Goal: Task Accomplishment & Management: Manage account settings

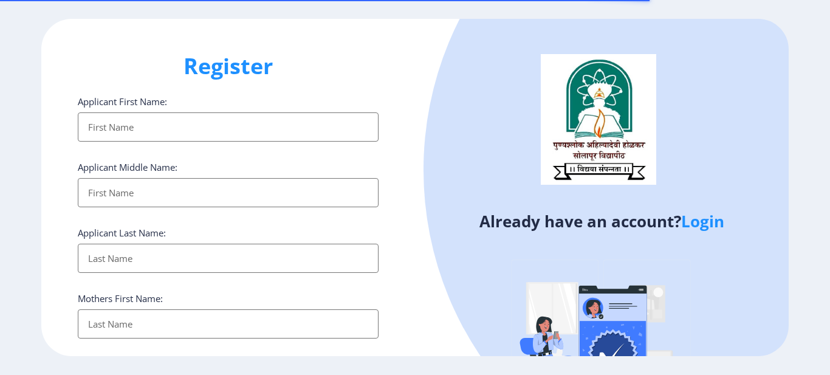
select select
click at [705, 224] on link "Login" at bounding box center [702, 221] width 43 height 22
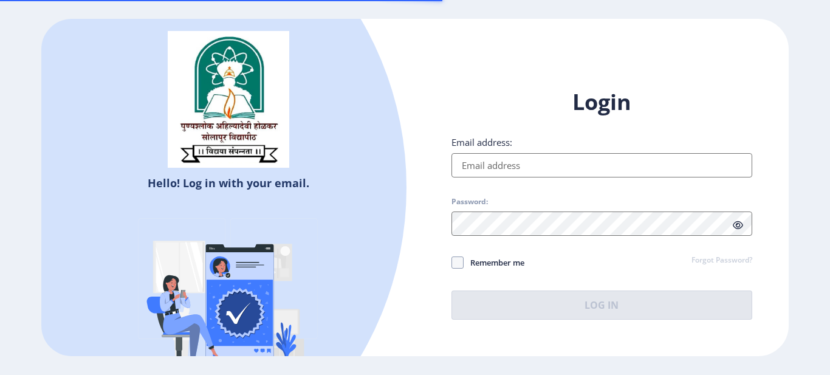
type input "[EMAIL_ADDRESS][DOMAIN_NAME]"
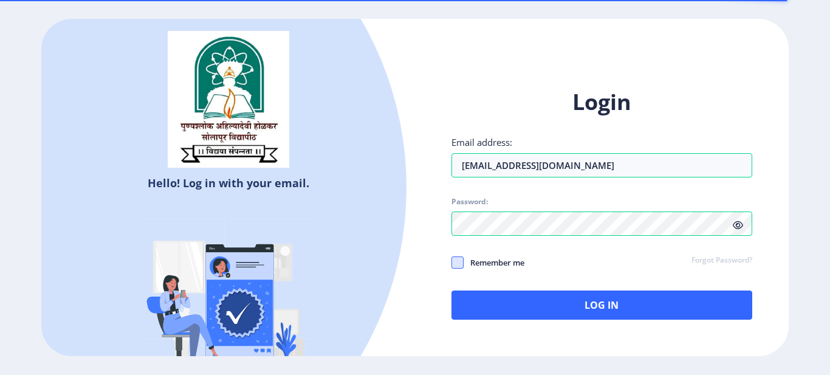
click at [458, 264] on span at bounding box center [458, 263] width 12 height 12
click at [452, 263] on input "Remember me" at bounding box center [452, 263] width 1 height 1
checkbox input "true"
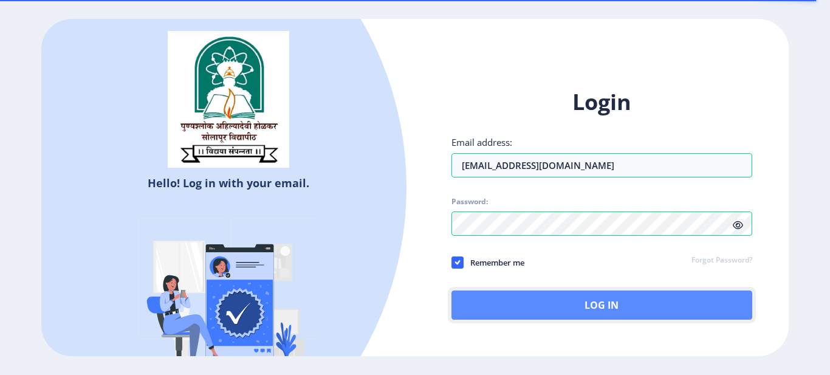
click at [579, 308] on button "Log In" at bounding box center [602, 305] width 301 height 29
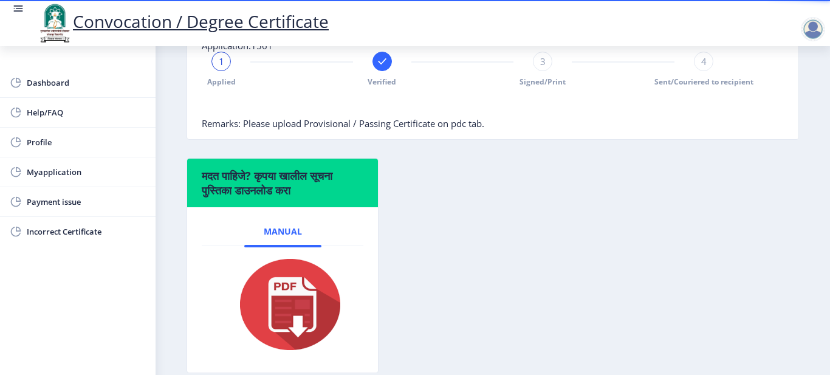
scroll to position [261, 0]
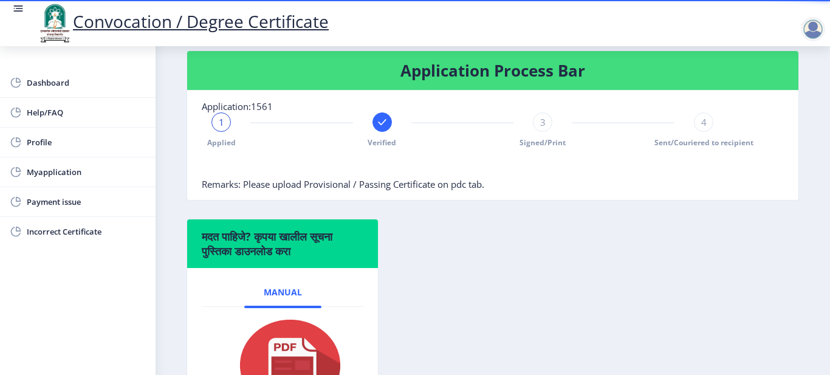
click at [550, 126] on div "3" at bounding box center [542, 121] width 19 height 19
click at [686, 120] on div "Applied Verified 3 Signed/Print 4 Sent/Couriered to recipient" at bounding box center [463, 129] width 522 height 35
click at [711, 125] on div "Applied Verified 3 Signed/Print 4 Sent/Couriered to recipient" at bounding box center [463, 129] width 522 height 35
click at [707, 122] on div "4" at bounding box center [703, 121] width 19 height 19
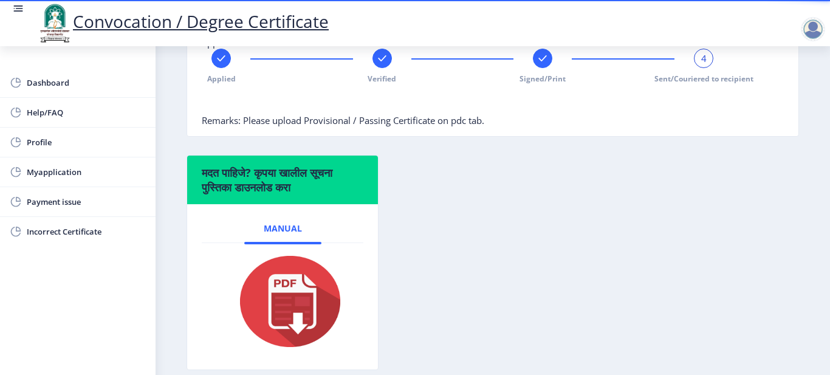
scroll to position [382, 0]
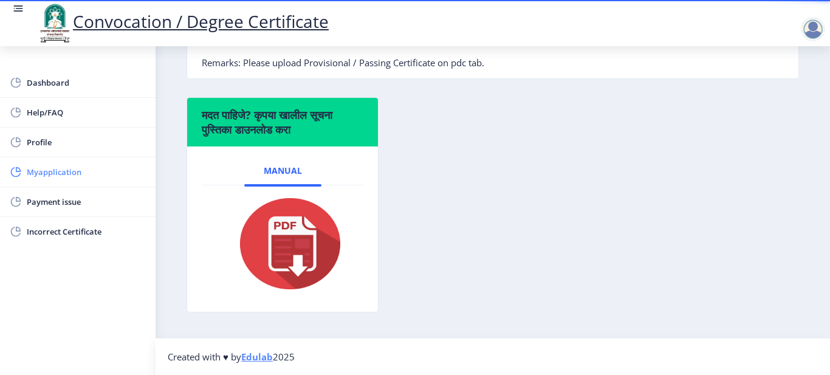
click at [51, 165] on span "Myapplication" at bounding box center [86, 172] width 119 height 15
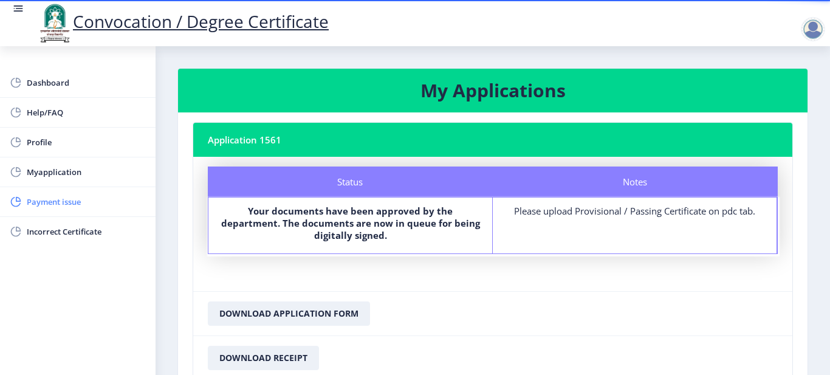
click at [40, 203] on span "Payment issue" at bounding box center [86, 202] width 119 height 15
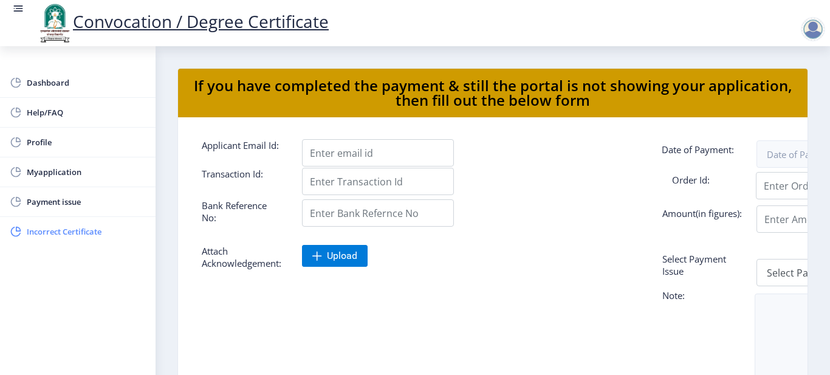
click at [51, 228] on span "Incorrect Certificate" at bounding box center [86, 231] width 119 height 15
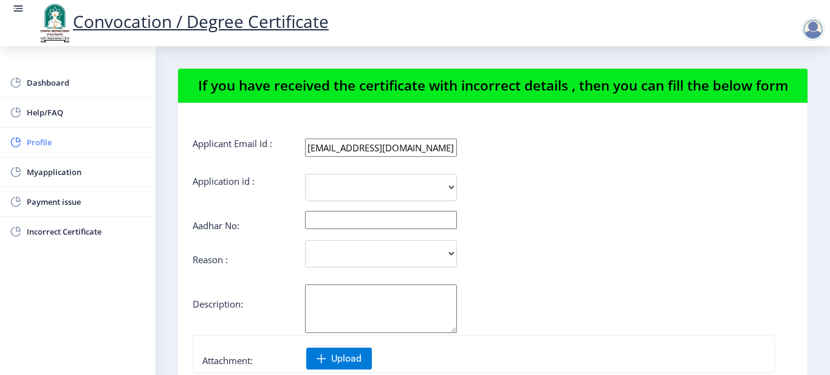
click at [57, 147] on span "Profile" at bounding box center [86, 142] width 119 height 15
select select
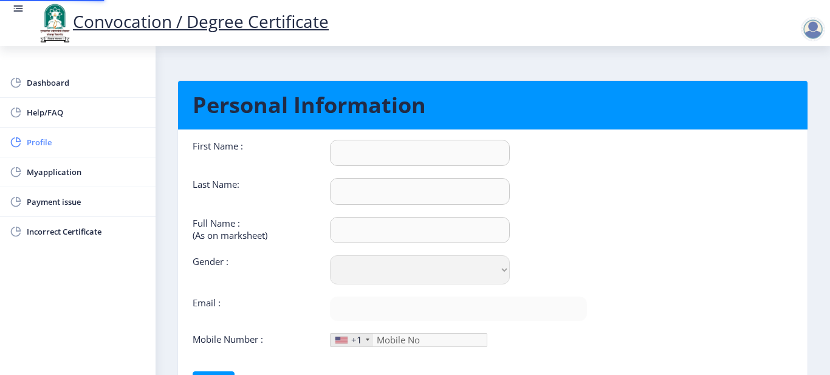
type input "Jyoti"
type input "Kulkarni"
type input "[PERSON_NAME] [PERSON_NAME]"
select select "[DEMOGRAPHIC_DATA]"
type input "[EMAIL_ADDRESS][DOMAIN_NAME]"
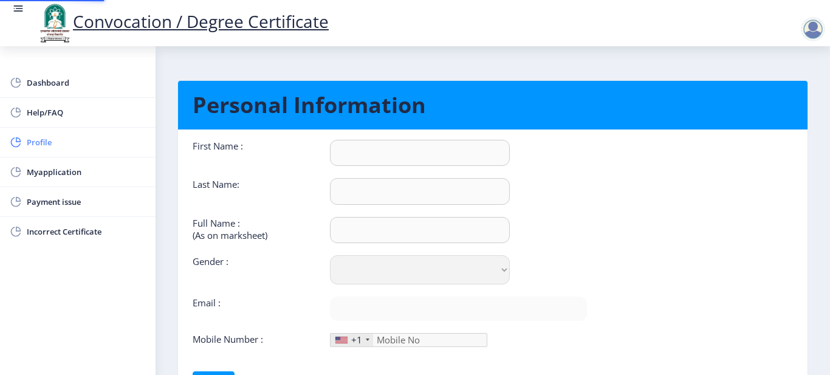
type input "9309849542"
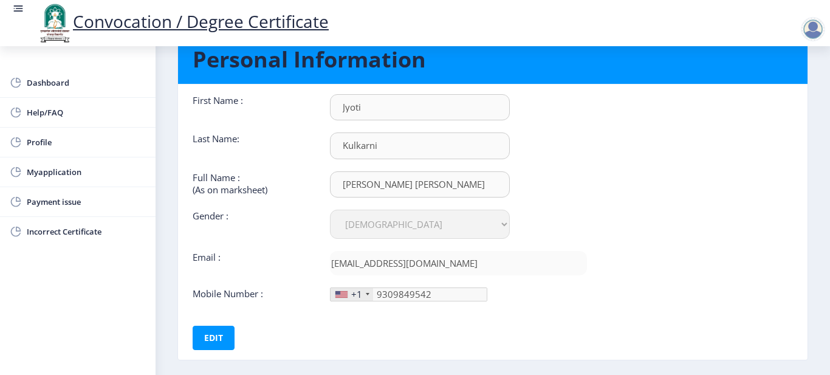
scroll to position [106, 0]
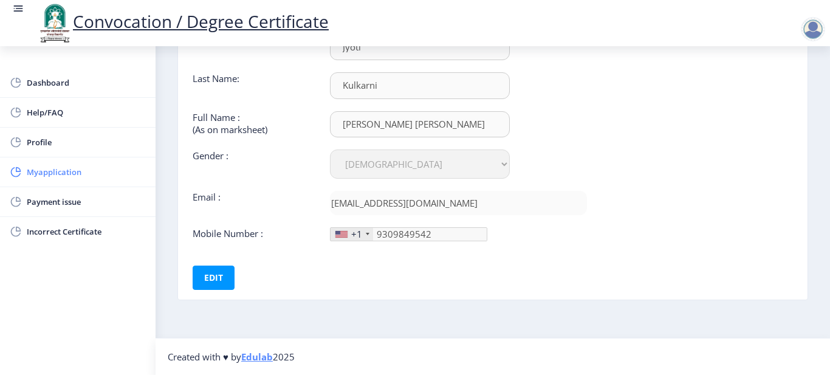
click at [54, 176] on span "Myapplication" at bounding box center [86, 172] width 119 height 15
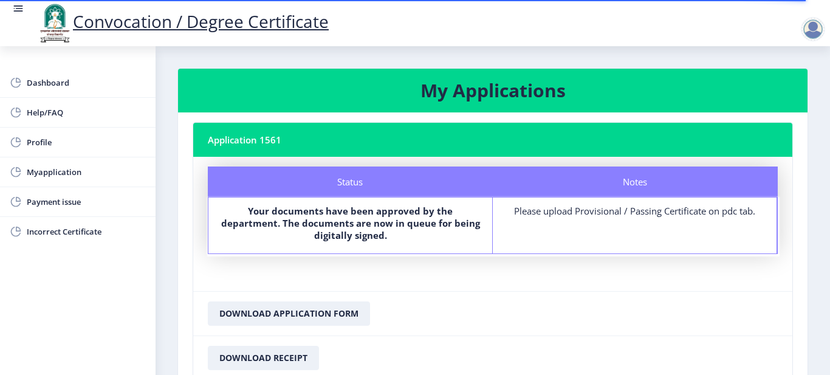
scroll to position [97, 0]
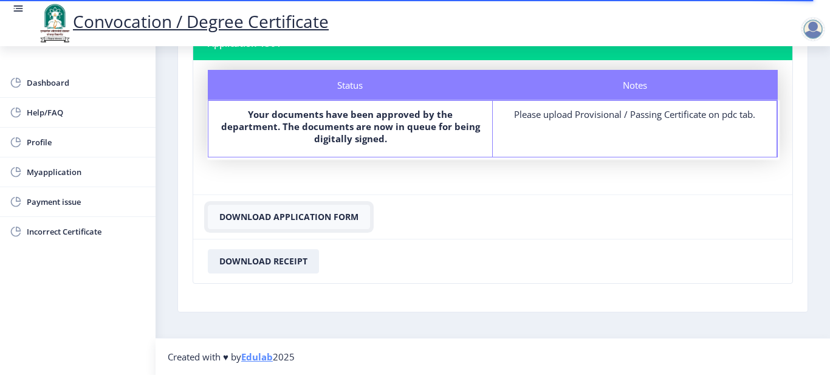
click at [257, 222] on button "Download Application Form" at bounding box center [289, 217] width 162 height 24
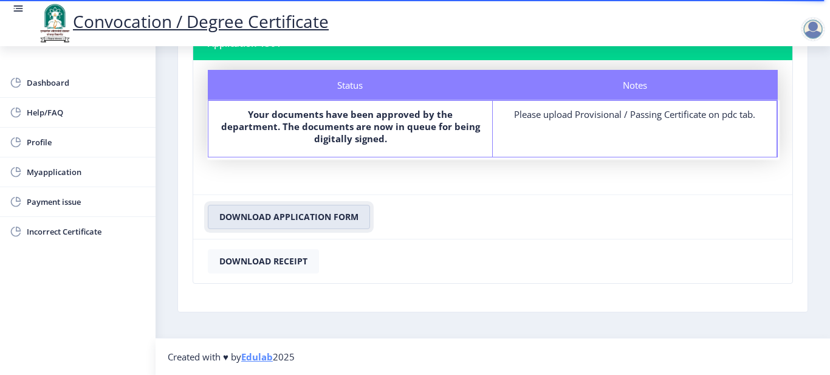
scroll to position [0, 0]
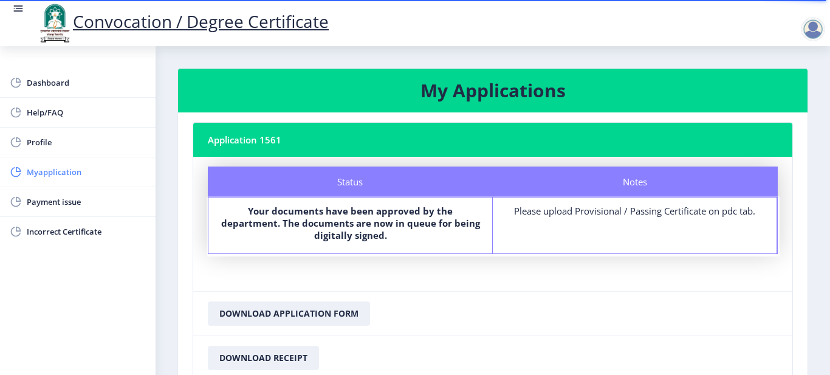
click at [61, 175] on span "Myapplication" at bounding box center [86, 172] width 119 height 15
click at [43, 140] on span "Profile" at bounding box center [86, 142] width 119 height 15
select select
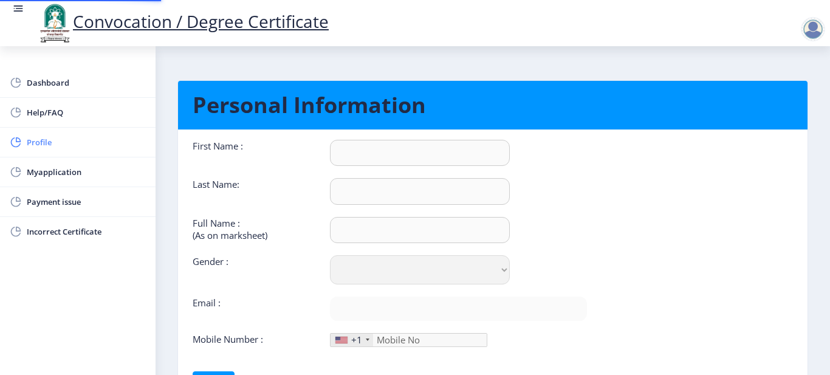
type input "Jyoti"
type input "Kulkarni"
type input "[PERSON_NAME] [PERSON_NAME]"
select select "[DEMOGRAPHIC_DATA]"
type input "[EMAIL_ADDRESS][DOMAIN_NAME]"
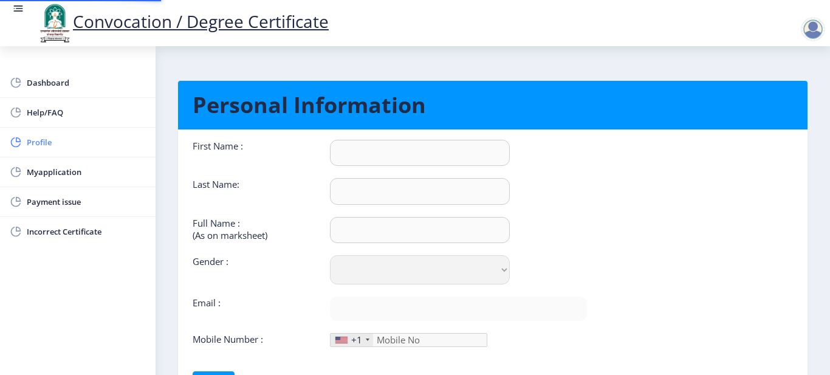
type input "9309849542"
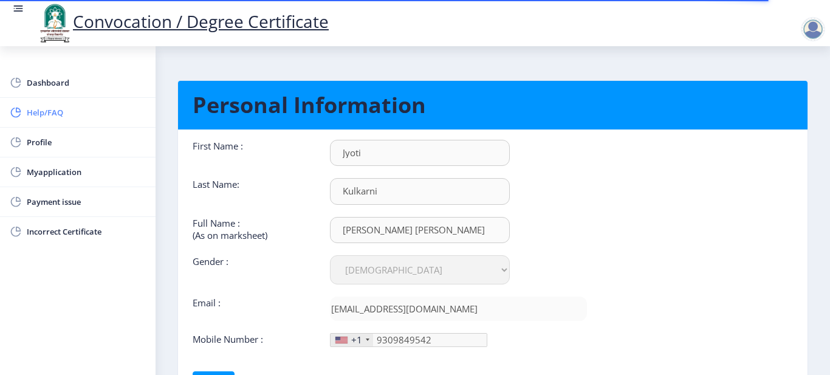
click at [58, 116] on span "Help/FAQ" at bounding box center [86, 112] width 119 height 15
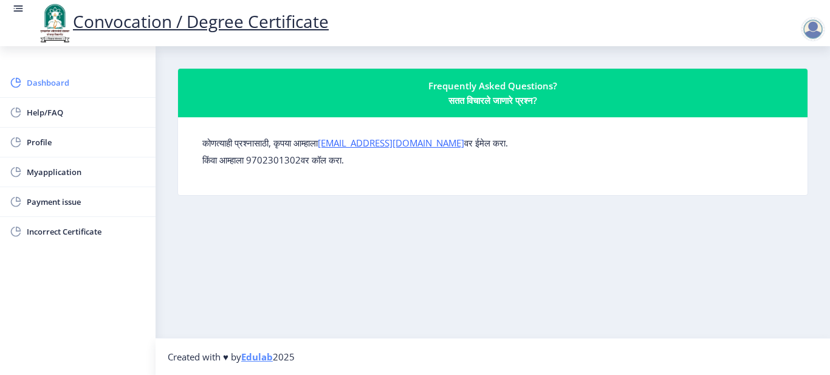
click at [67, 89] on span "Dashboard" at bounding box center [86, 82] width 119 height 15
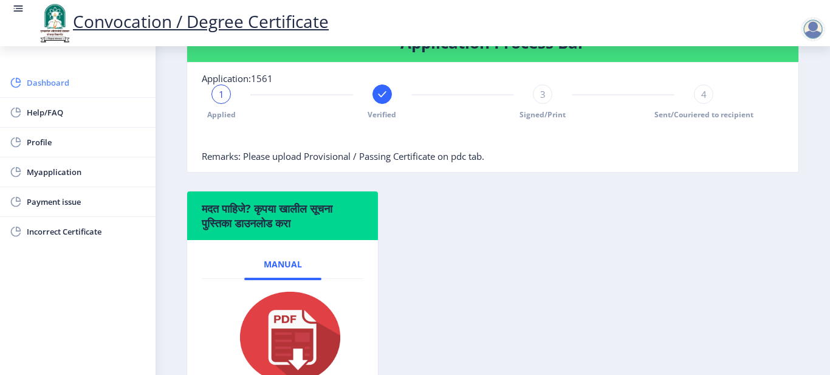
scroll to position [200, 0]
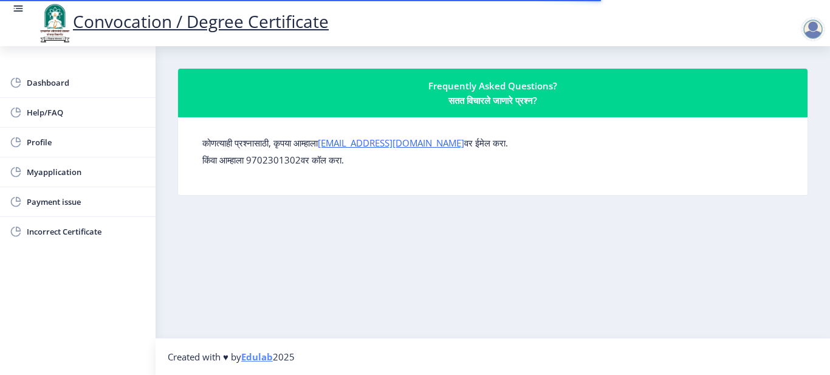
select select
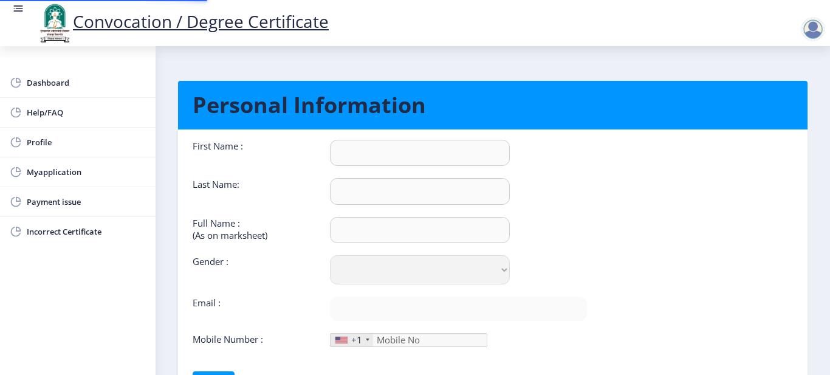
type input "Jyoti"
type input "Kulkarni"
type input "[PERSON_NAME] [PERSON_NAME]"
select select "[DEMOGRAPHIC_DATA]"
type input "[EMAIL_ADDRESS][DOMAIN_NAME]"
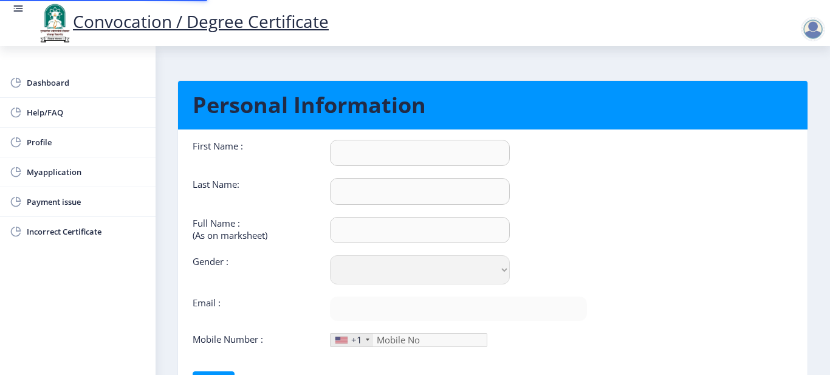
type input "9309849542"
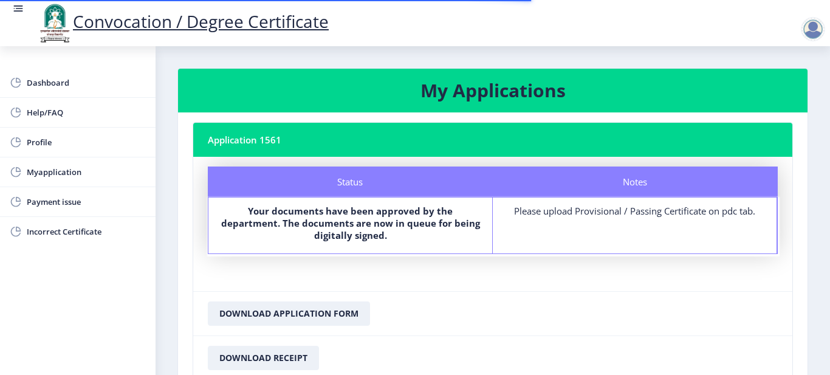
select select
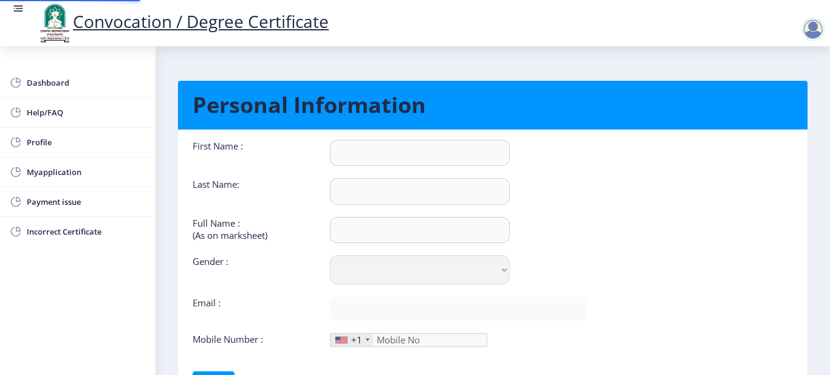
type input "Jyoti"
type input "Kulkarni"
type input "[PERSON_NAME] [PERSON_NAME]"
select select "[DEMOGRAPHIC_DATA]"
type input "[EMAIL_ADDRESS][DOMAIN_NAME]"
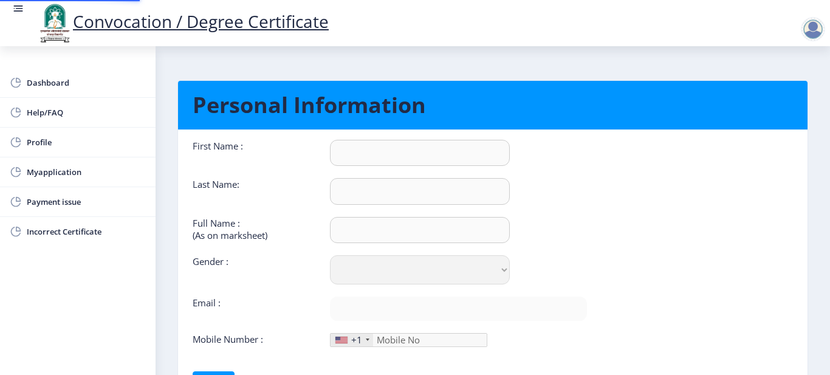
type input "9309849542"
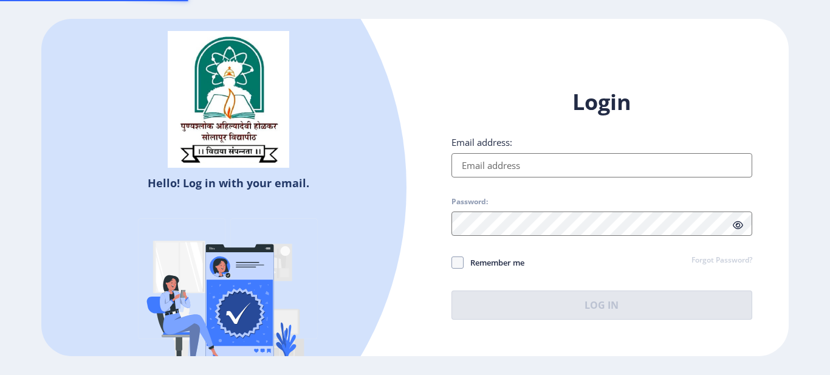
type input "[EMAIL_ADDRESS][DOMAIN_NAME]"
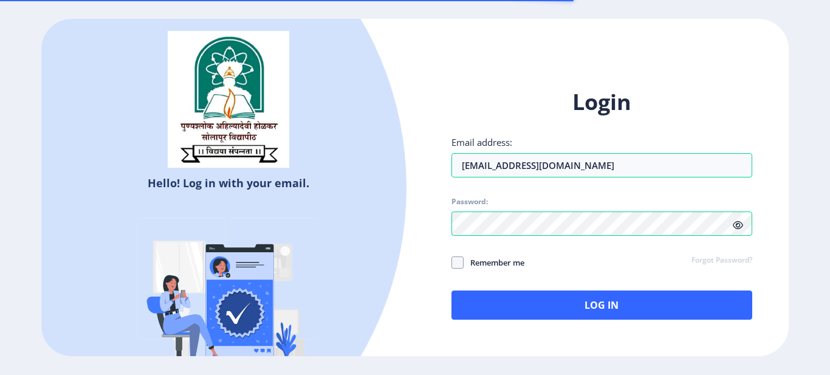
select select
